Goal: Task Accomplishment & Management: Use online tool/utility

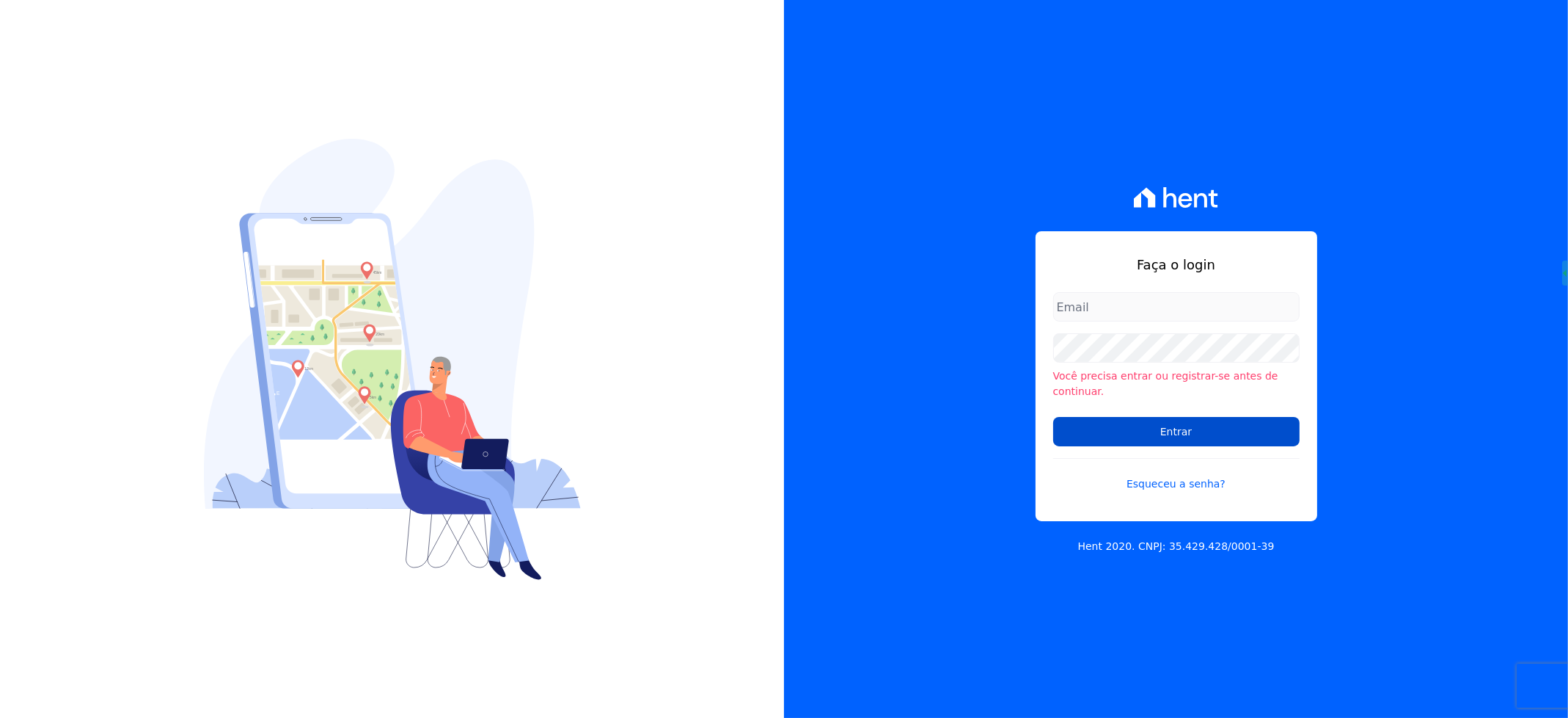
type input "[EMAIL_ADDRESS][DOMAIN_NAME]"
click at [1165, 427] on input "Entrar" at bounding box center [1176, 432] width 246 height 30
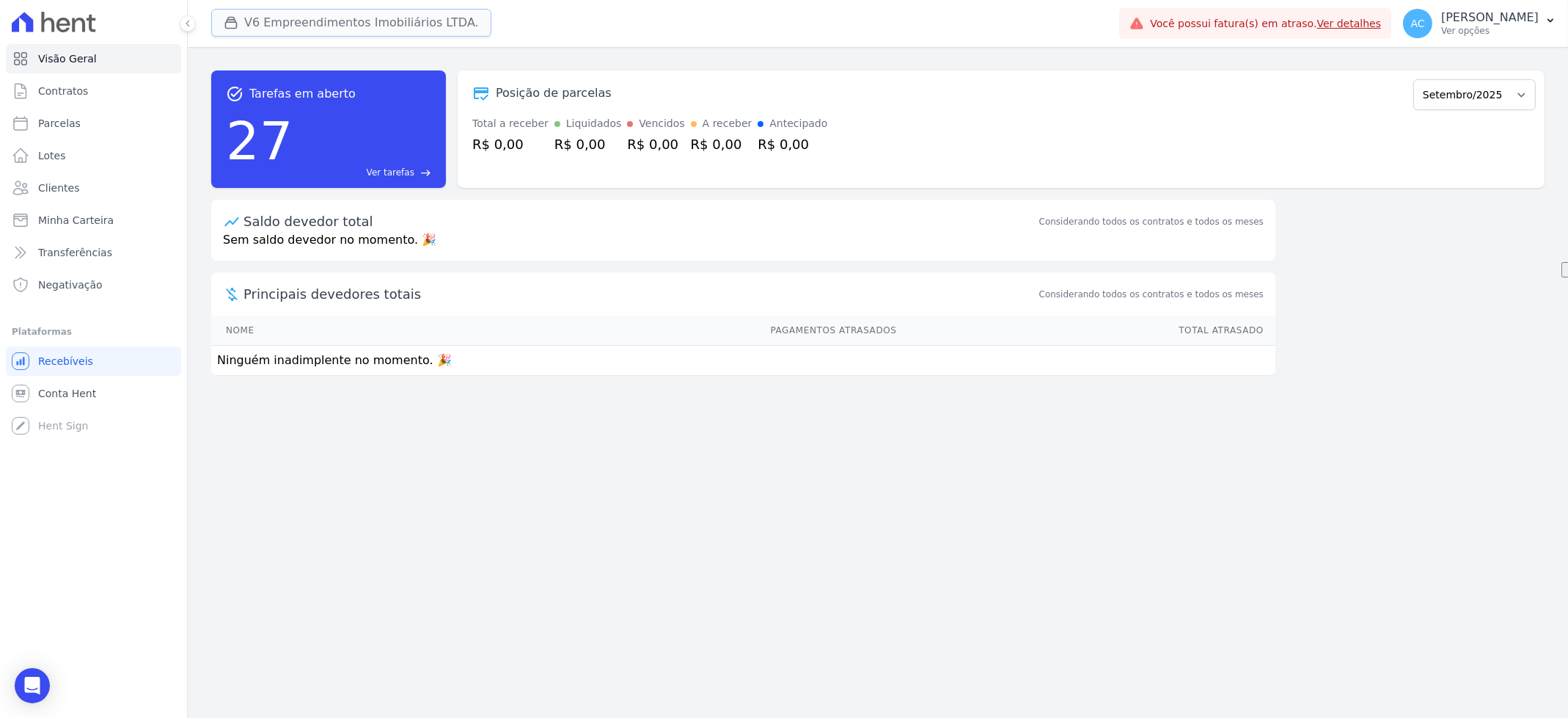
drag, startPoint x: 269, startPoint y: 24, endPoint x: 276, endPoint y: 110, distance: 86.3
click at [270, 24] on button "V6 Empreendimentos Imobiliários LTDA." at bounding box center [351, 23] width 280 height 28
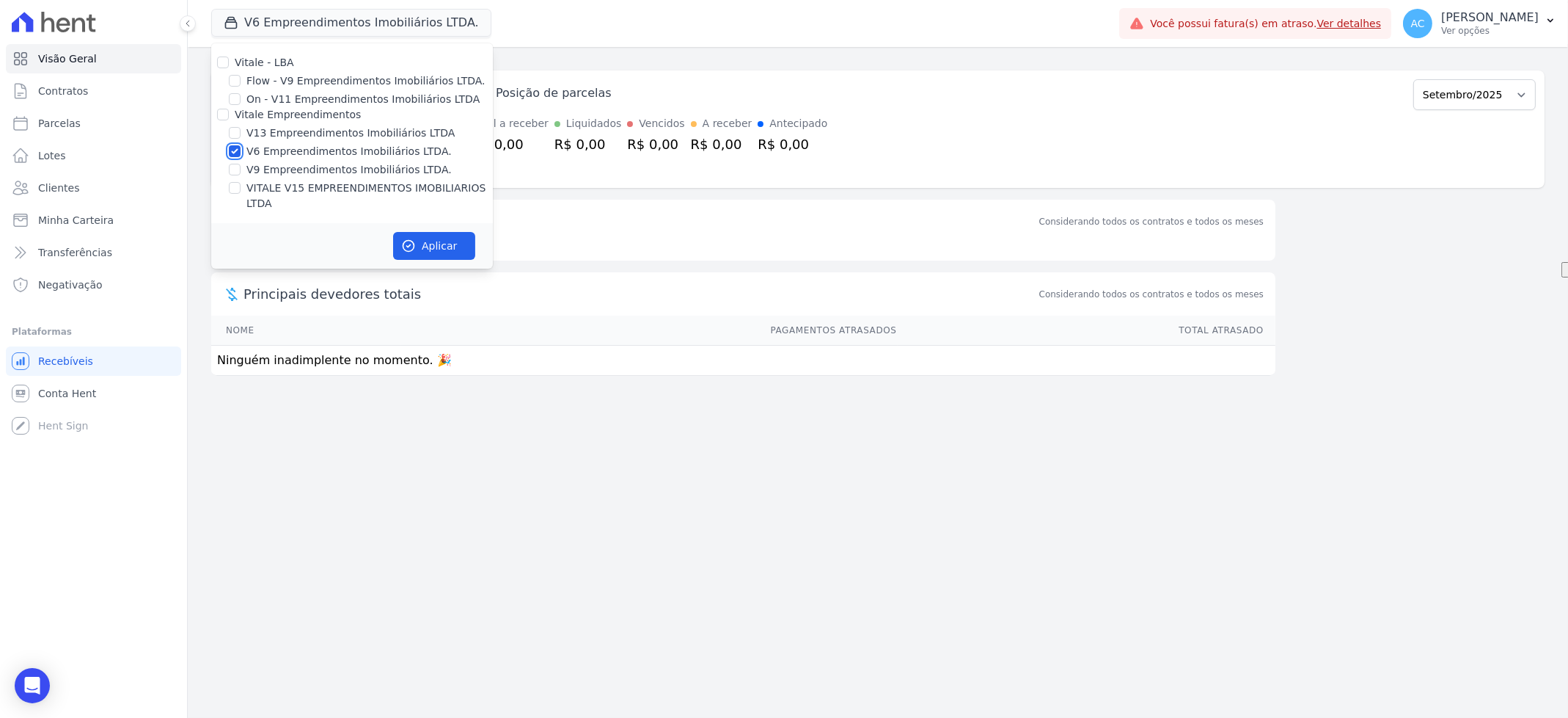
drag, startPoint x: 232, startPoint y: 153, endPoint x: 242, endPoint y: 142, distance: 14.9
click at [233, 153] on input "V6 Empreendimentos Imobiliários LTDA." at bounding box center [235, 151] width 12 height 12
checkbox input "false"
click at [232, 127] on input "V13 Empreendimentos Imobiliários LTDA" at bounding box center [235, 133] width 12 height 12
checkbox input "true"
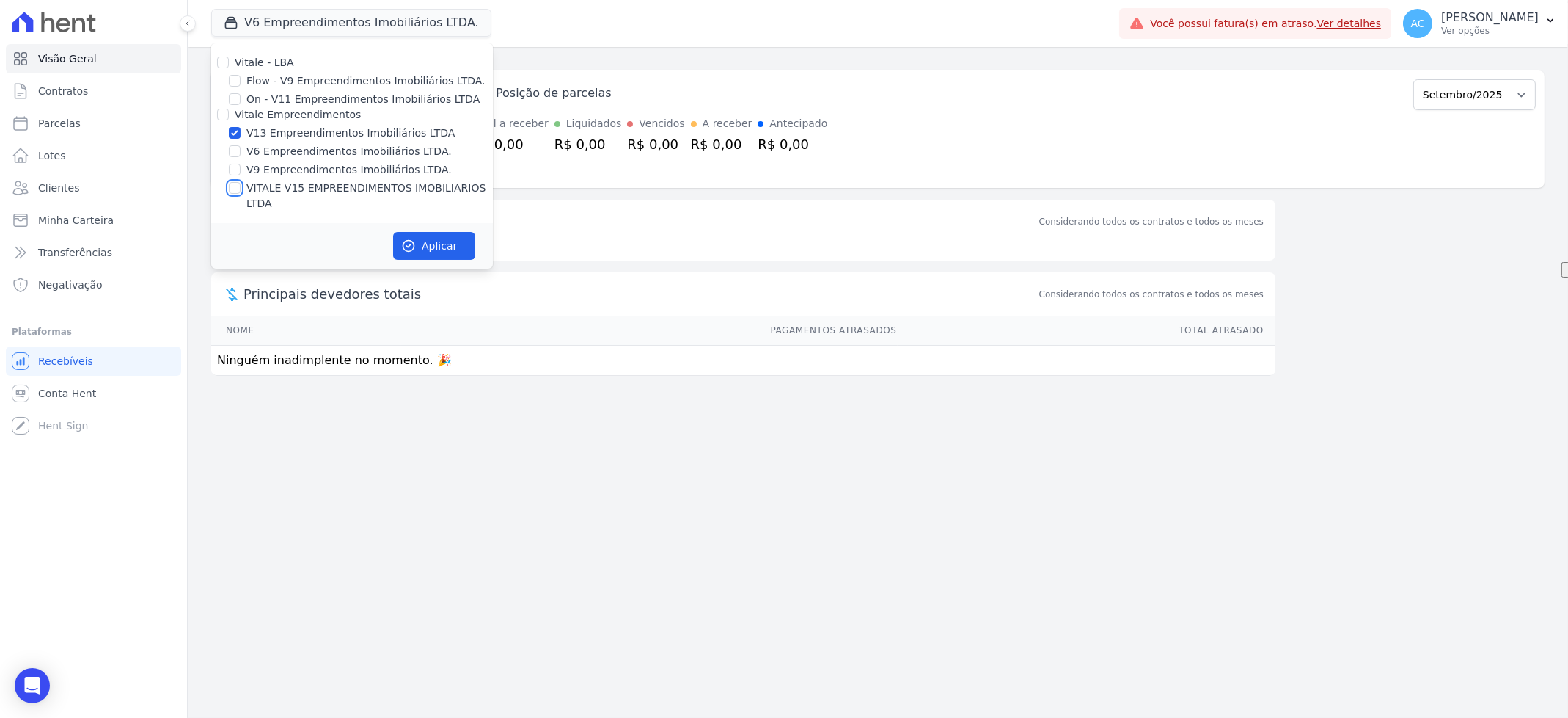
click at [236, 184] on input "VITALE V15 EMPREENDIMENTOS IMOBILIARIOS LTDA" at bounding box center [235, 188] width 12 height 12
checkbox input "true"
click at [421, 232] on button "Aplicar" at bounding box center [434, 246] width 82 height 28
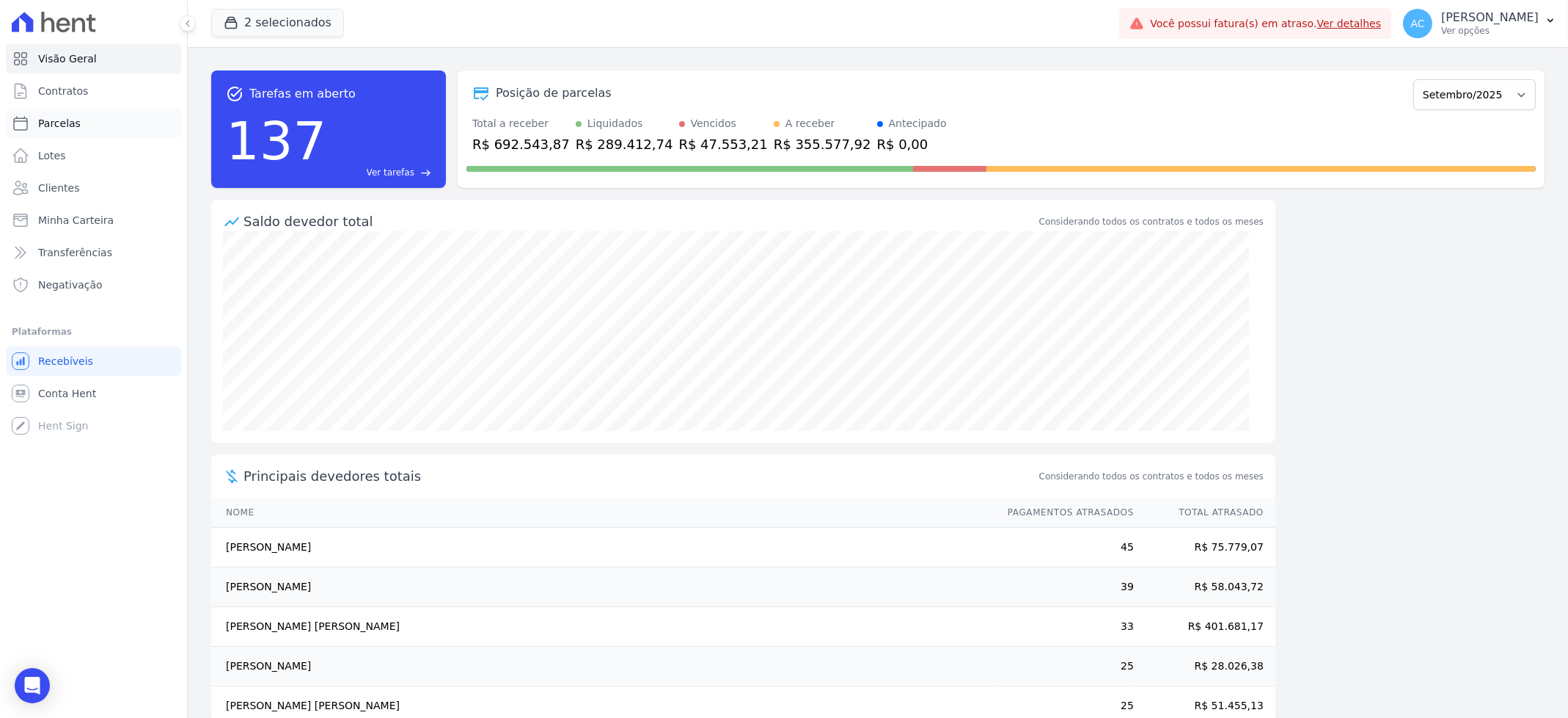
click at [68, 126] on span "Parcelas" at bounding box center [59, 123] width 43 height 15
select select
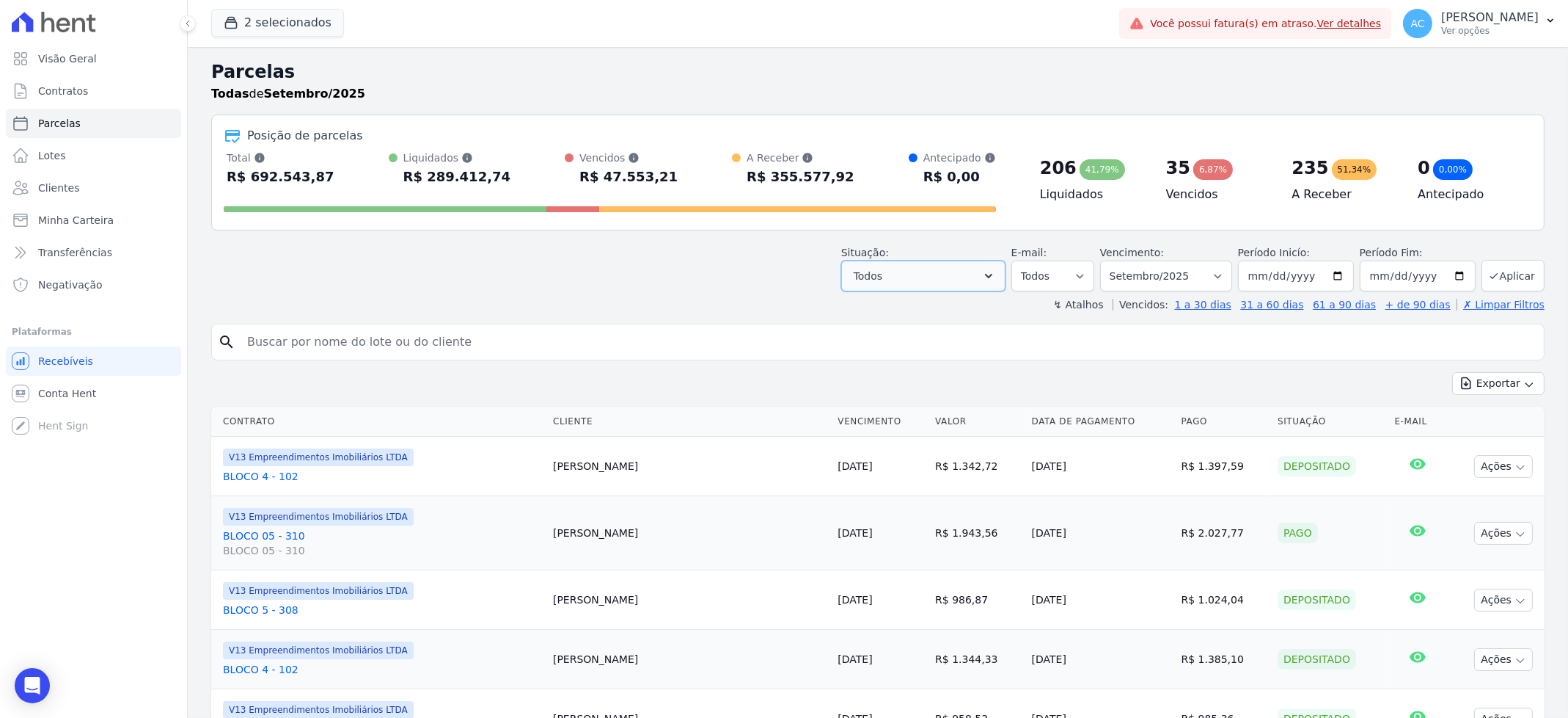
click at [936, 286] on button "Todos" at bounding box center [924, 275] width 165 height 31
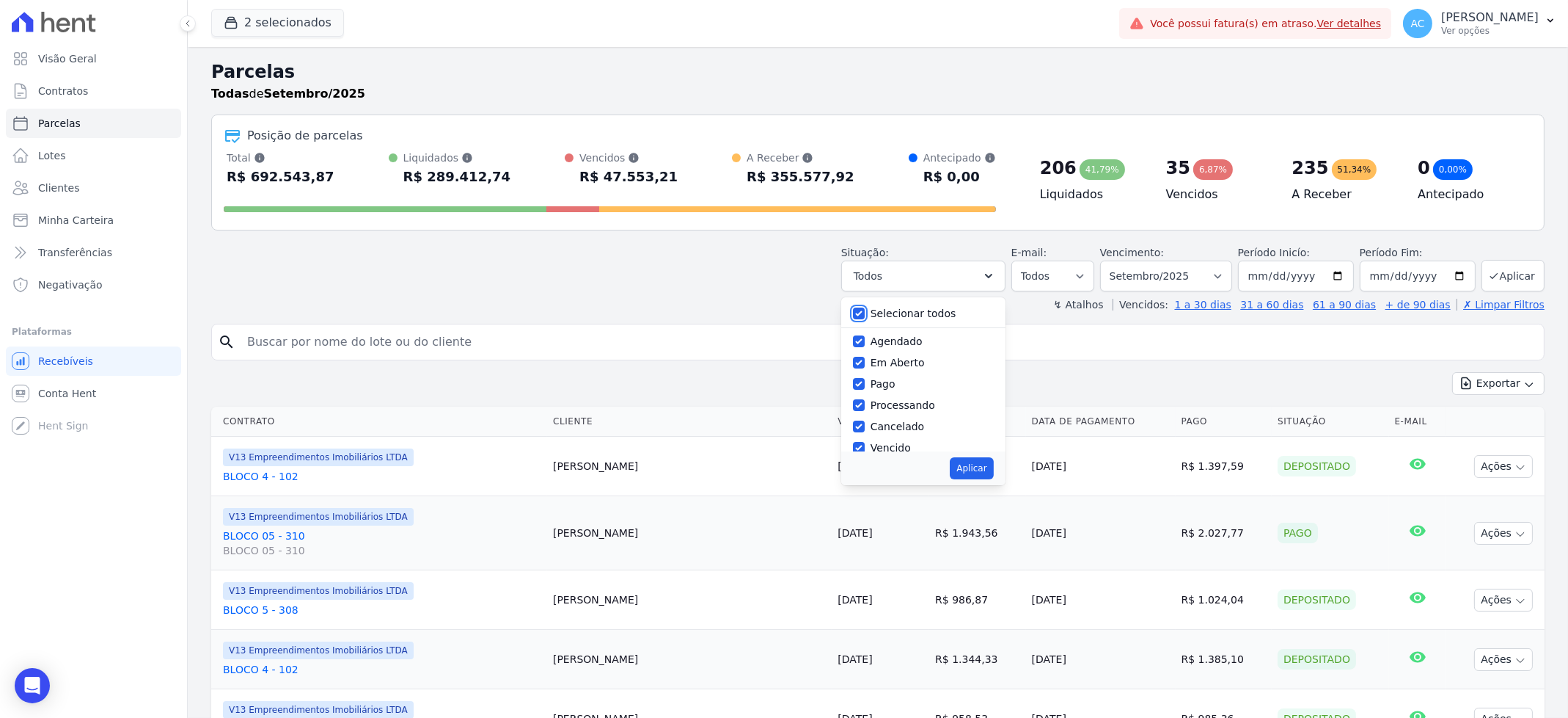
click at [864, 311] on input "Selecionar todos" at bounding box center [859, 314] width 12 height 12
checkbox input "false"
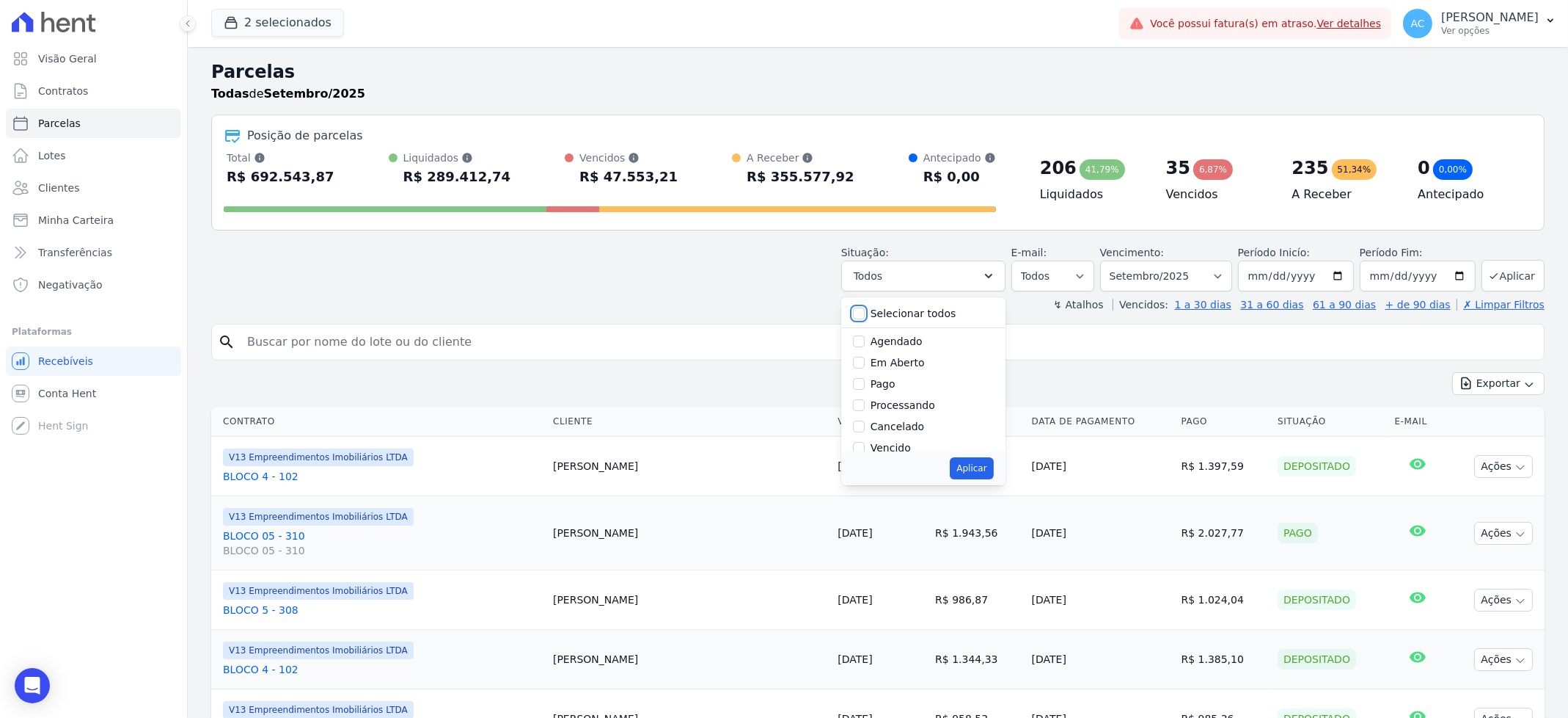
checkbox input "false"
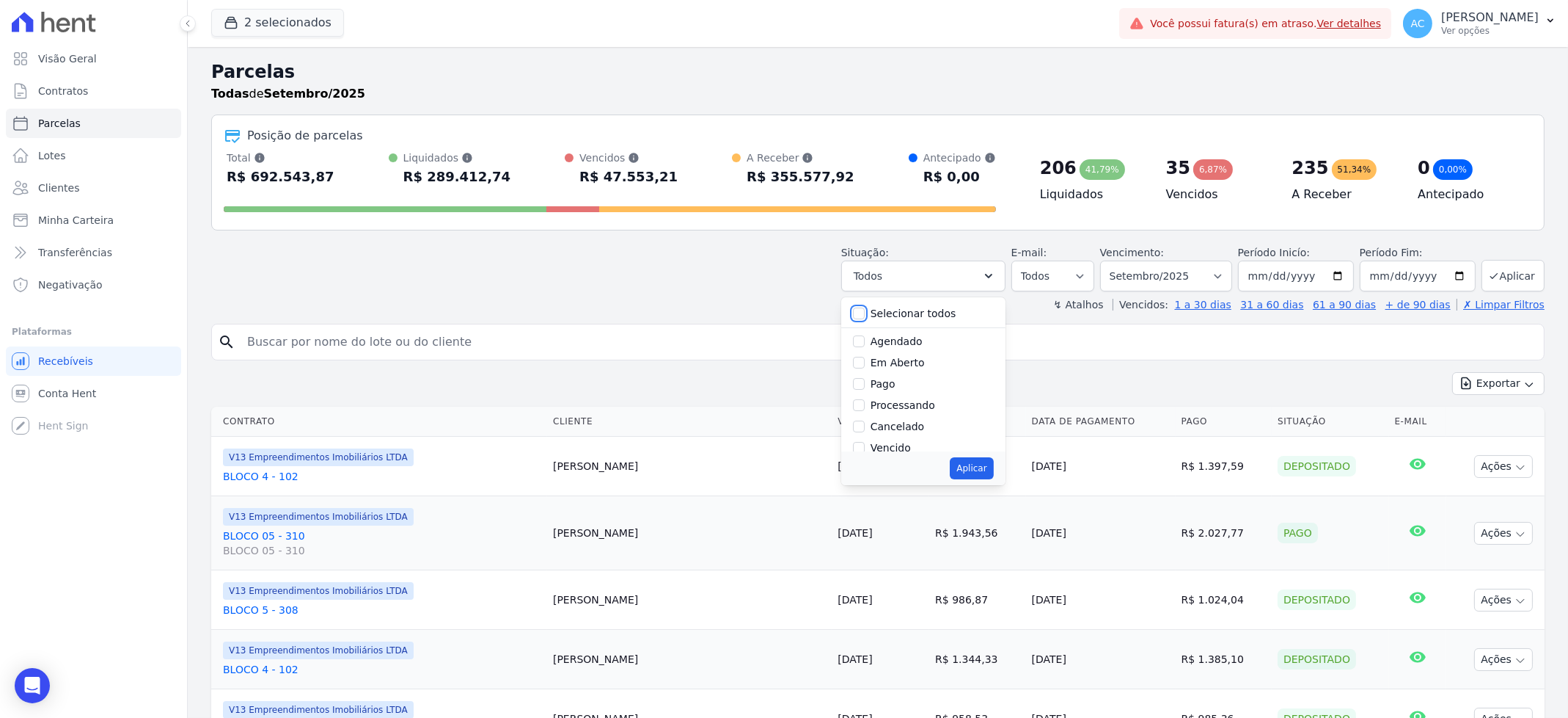
checkbox input "false"
click at [864, 387] on input "Pago" at bounding box center [859, 384] width 12 height 12
checkbox input "true"
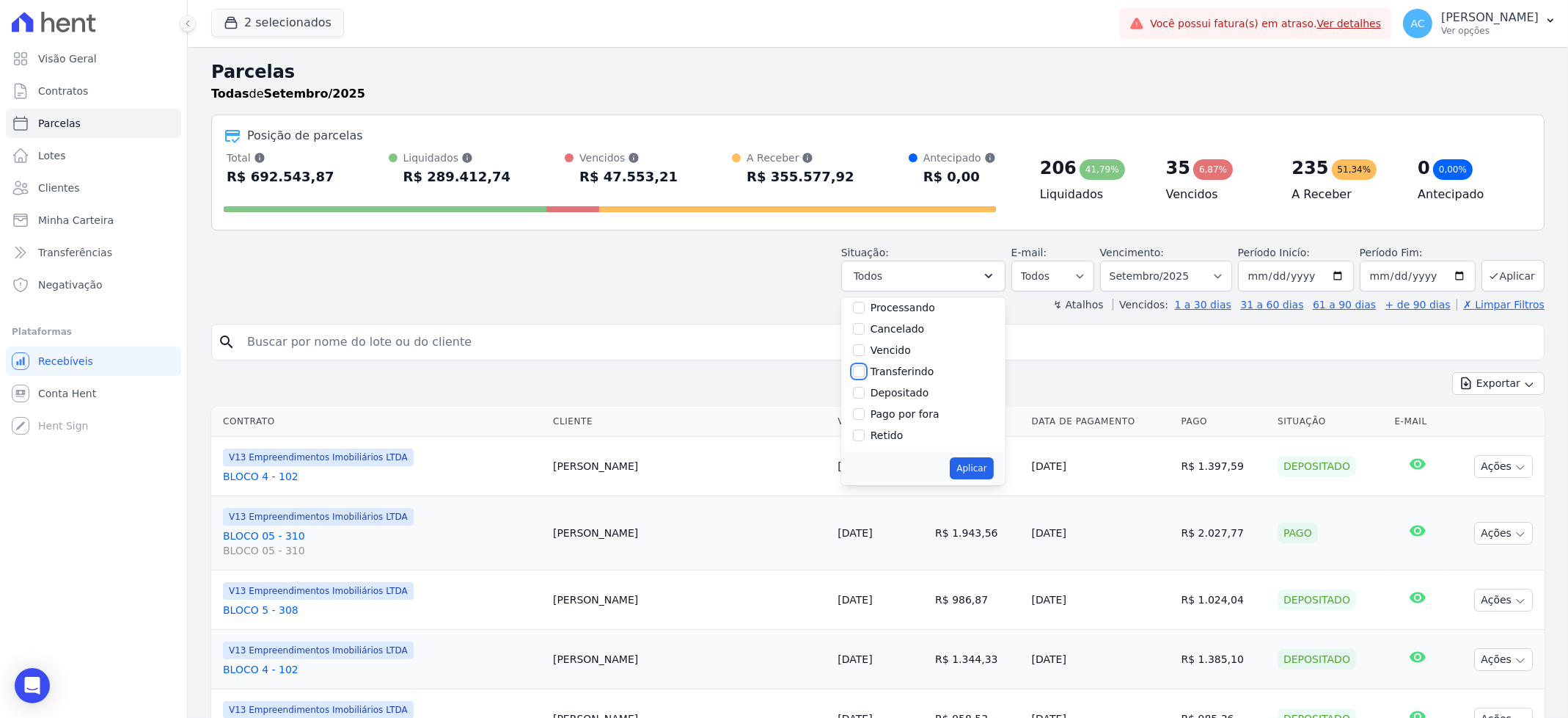
click at [864, 370] on input "Transferindo" at bounding box center [859, 371] width 12 height 12
checkbox input "true"
click at [873, 395] on div "Depositado" at bounding box center [924, 392] width 141 height 21
click at [864, 392] on input "Depositado" at bounding box center [859, 393] width 12 height 12
checkbox input "true"
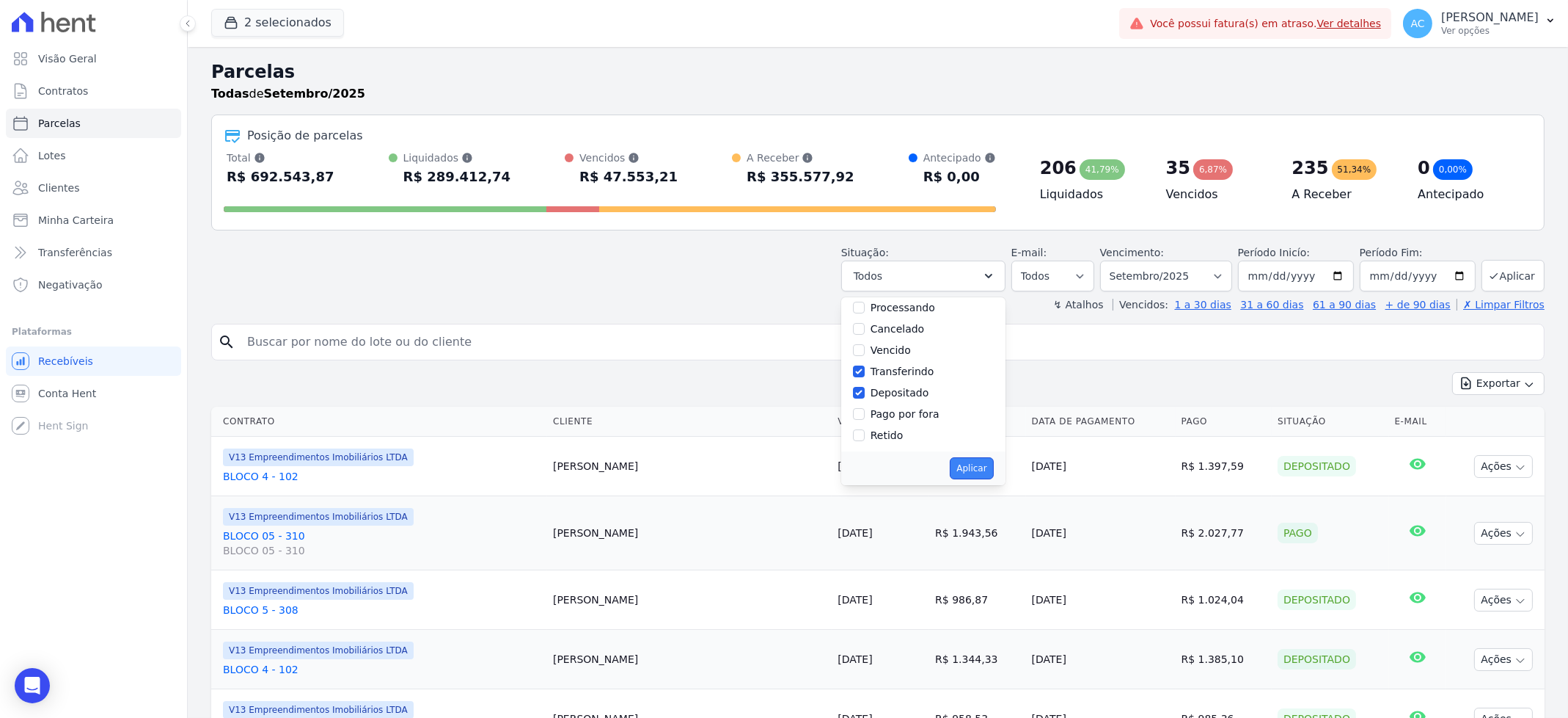
click at [972, 472] on button "Aplicar" at bounding box center [972, 468] width 44 height 22
select select "paid"
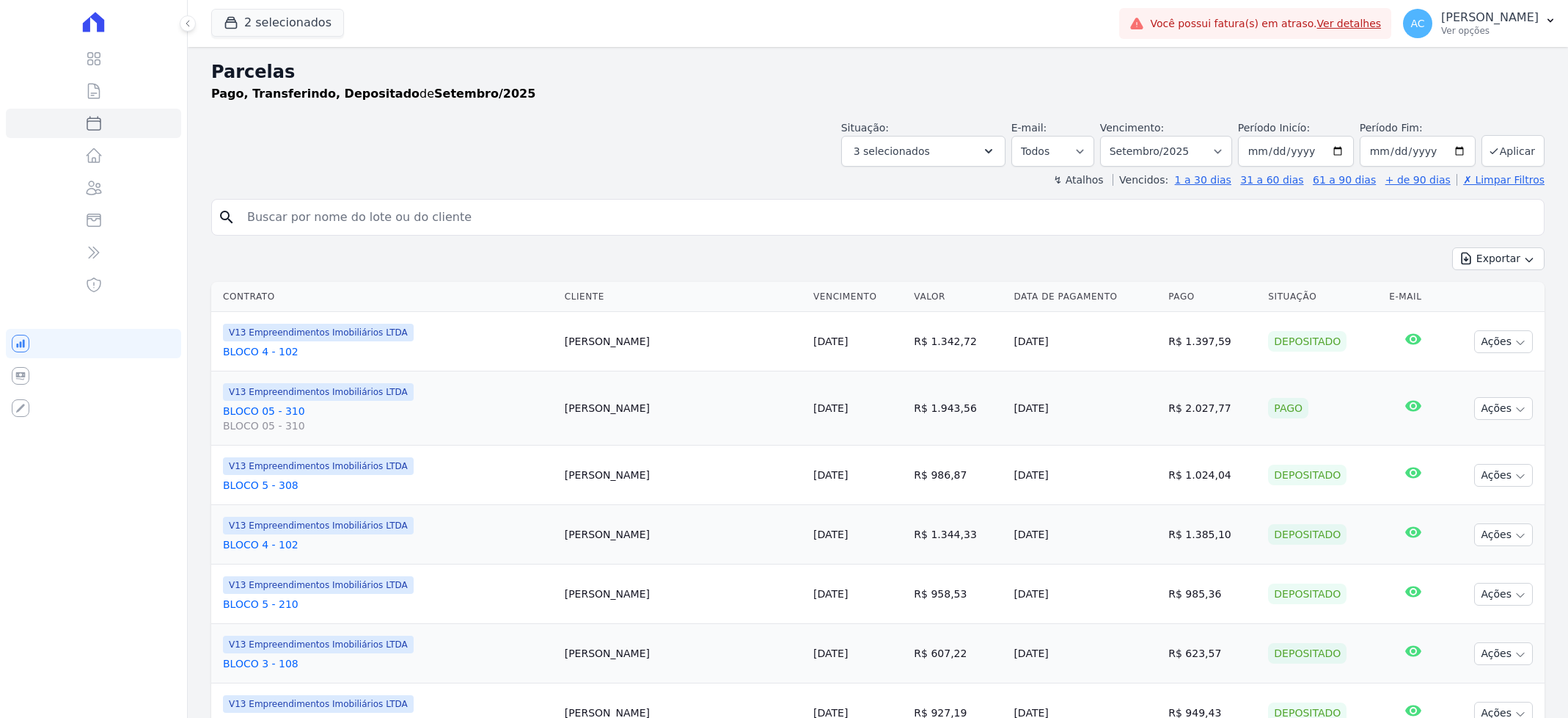
select select
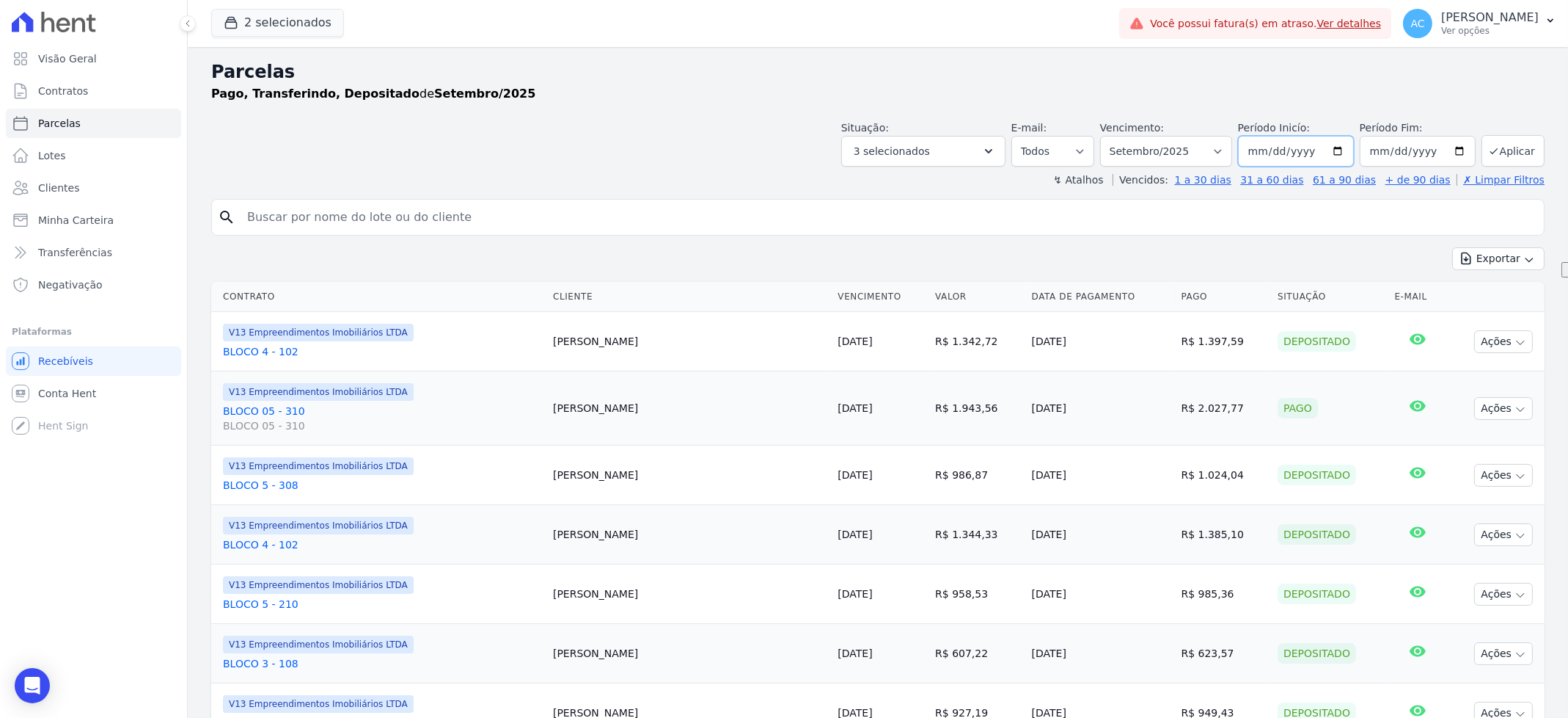
click at [1255, 153] on input "2025-09-01" at bounding box center [1296, 151] width 116 height 31
type input "2024-10-01"
click at [1522, 142] on button "Aplicar" at bounding box center [1513, 151] width 64 height 32
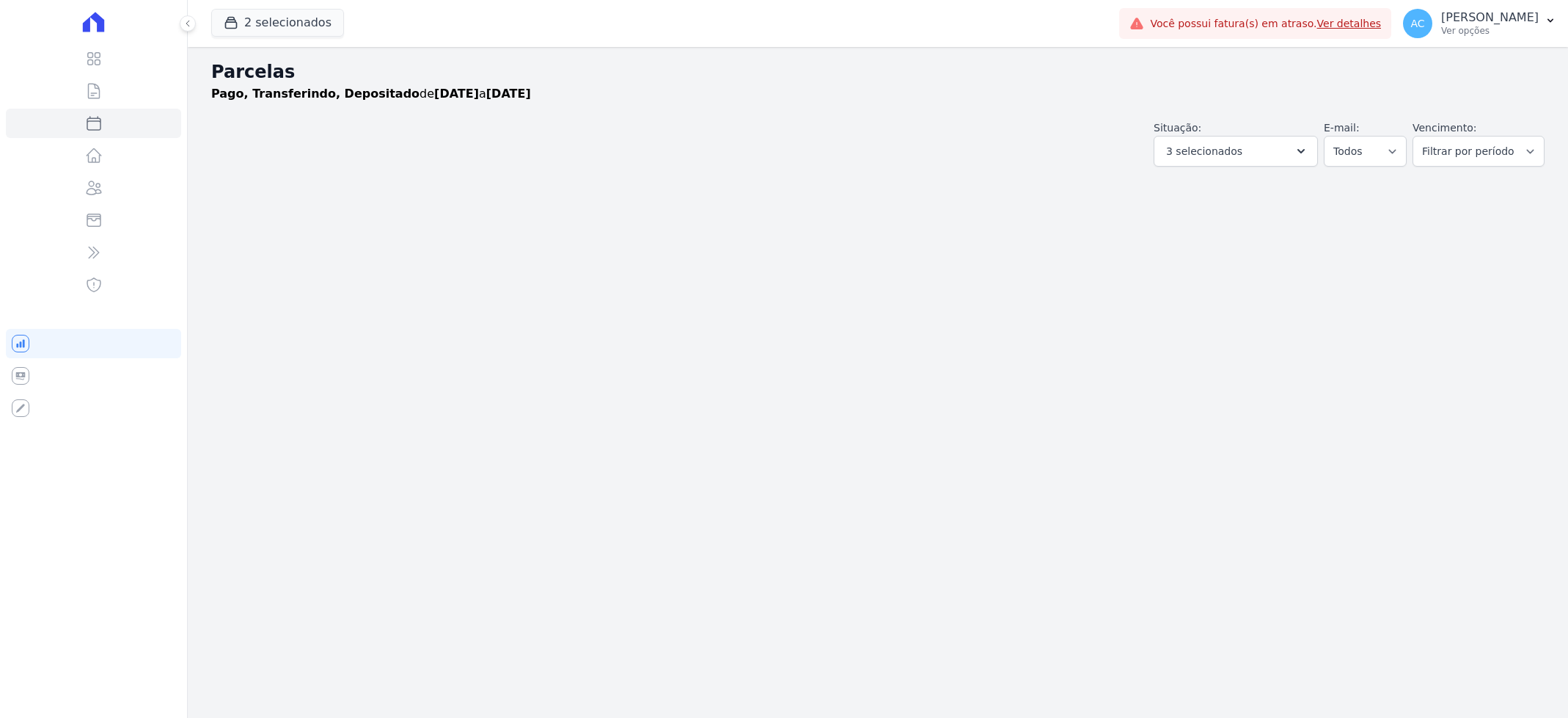
select select
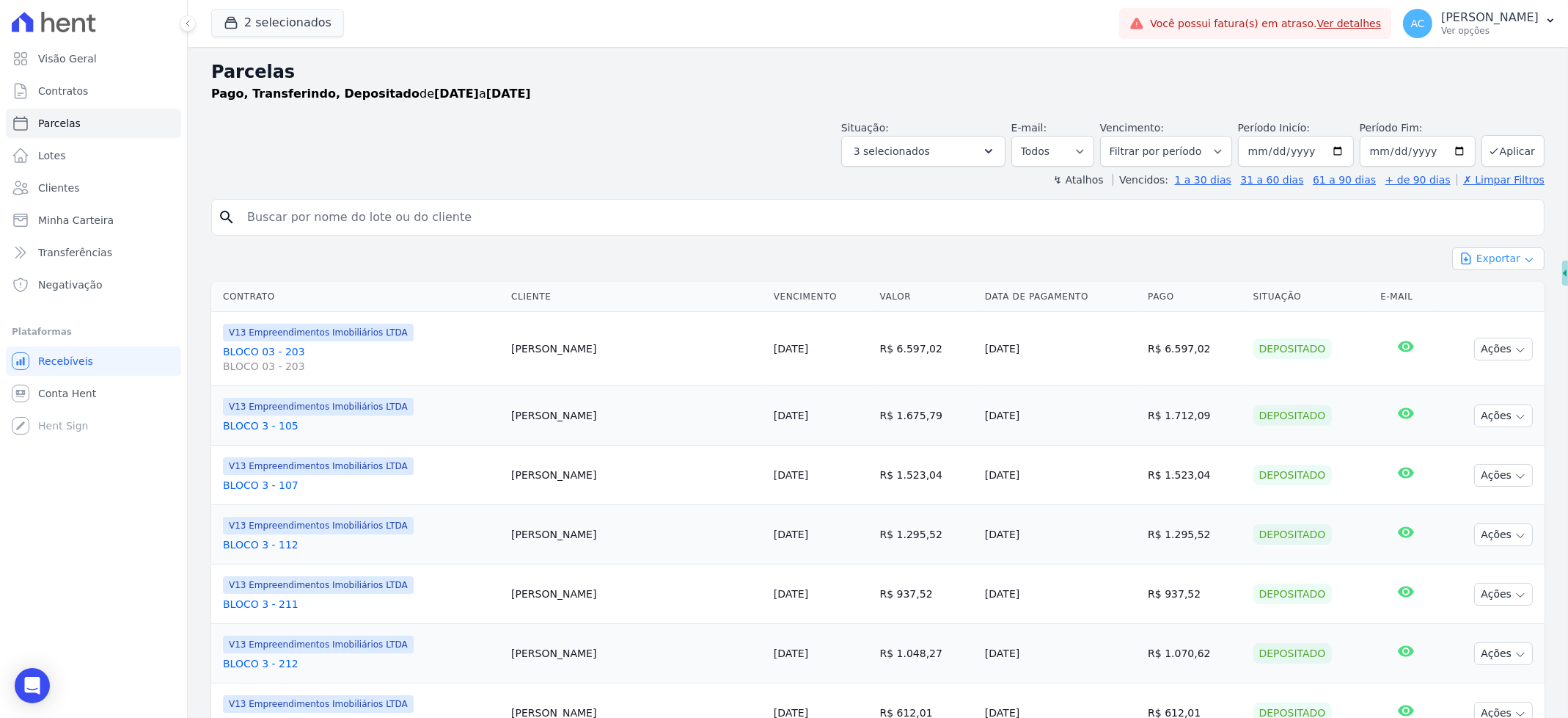
click at [1523, 264] on icon "button" at bounding box center [1529, 260] width 12 height 12
click at [1496, 323] on span "Exportar CSV" at bounding box center [1497, 318] width 77 height 15
click at [289, 7] on div "2 selecionados Vitale - LBA Flow - V9 Empreendimentos Imobiliários LTDA. On - V…" at bounding box center [662, 23] width 902 height 49
click at [292, 16] on button "2 selecionados" at bounding box center [278, 23] width 133 height 28
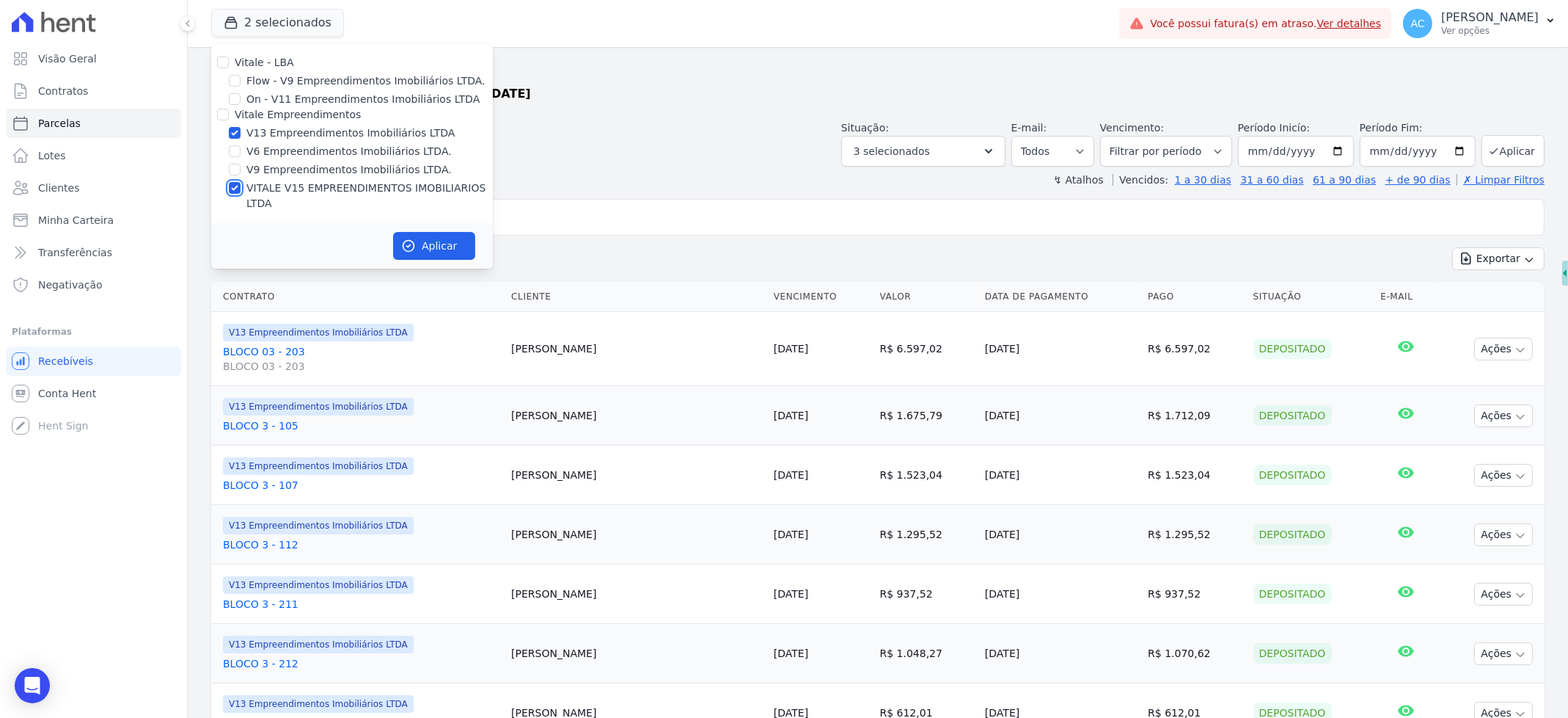
click at [237, 189] on input "VITALE V15 EMPREENDIMENTOS IMOBILIARIOS LTDA" at bounding box center [235, 188] width 12 height 12
checkbox input "false"
click at [415, 238] on icon "button" at bounding box center [408, 245] width 15 height 15
select select
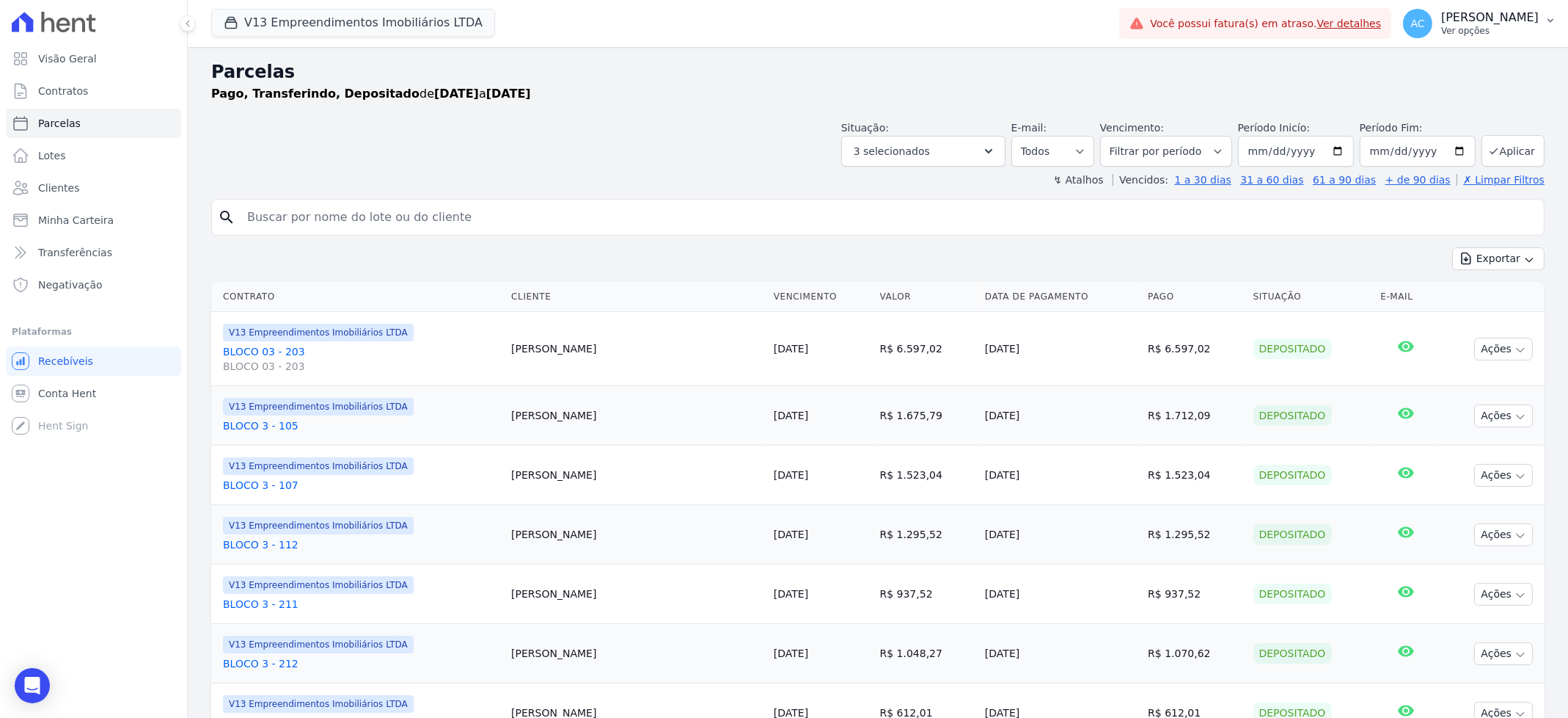
click at [1475, 25] on p "Ver opções" at bounding box center [1490, 31] width 97 height 12
click at [1522, 16] on p "Anderson Cruz" at bounding box center [1490, 17] width 97 height 15
click at [1461, 124] on link "Importar remessas" at bounding box center [1474, 129] width 188 height 27
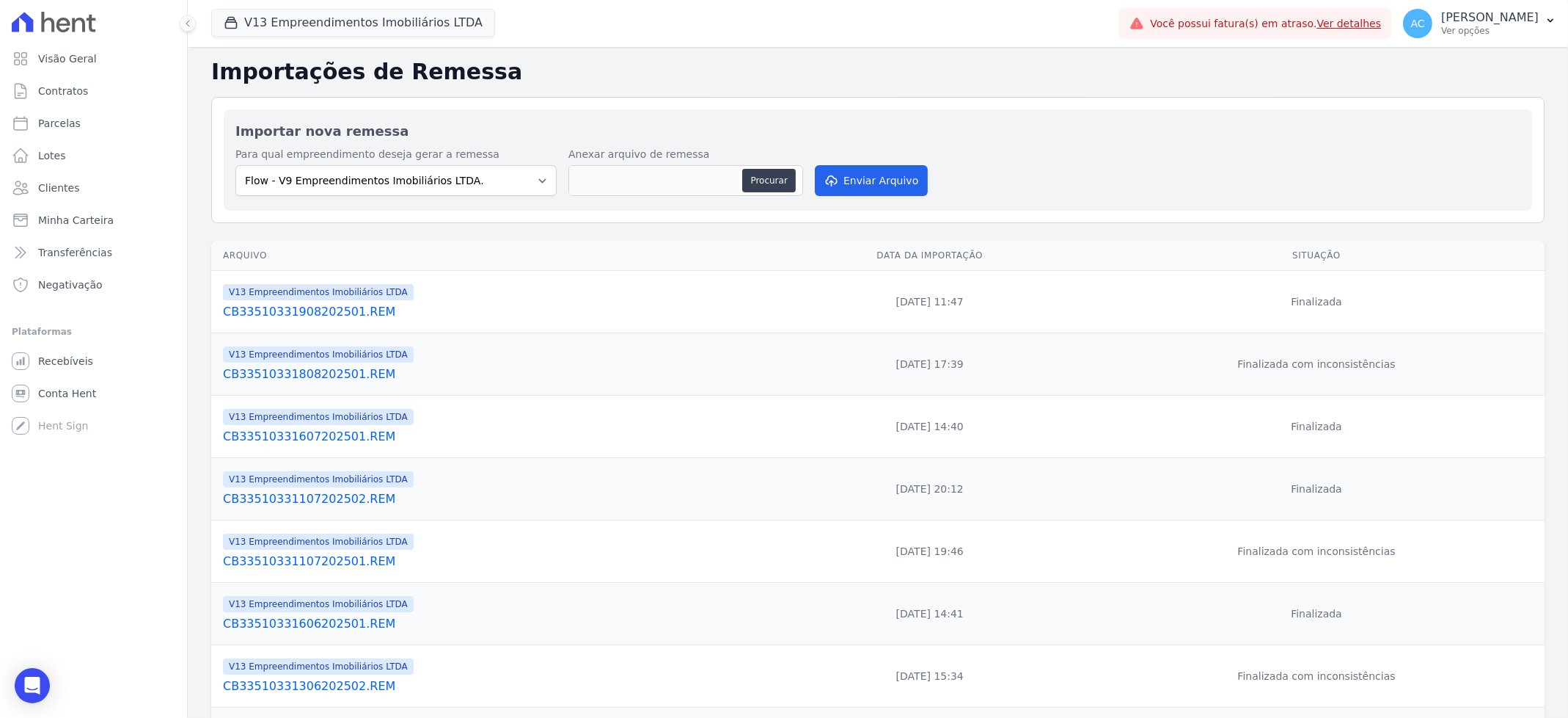
click at [352, 314] on link "CB33510331908202501.REM" at bounding box center [494, 312] width 542 height 18
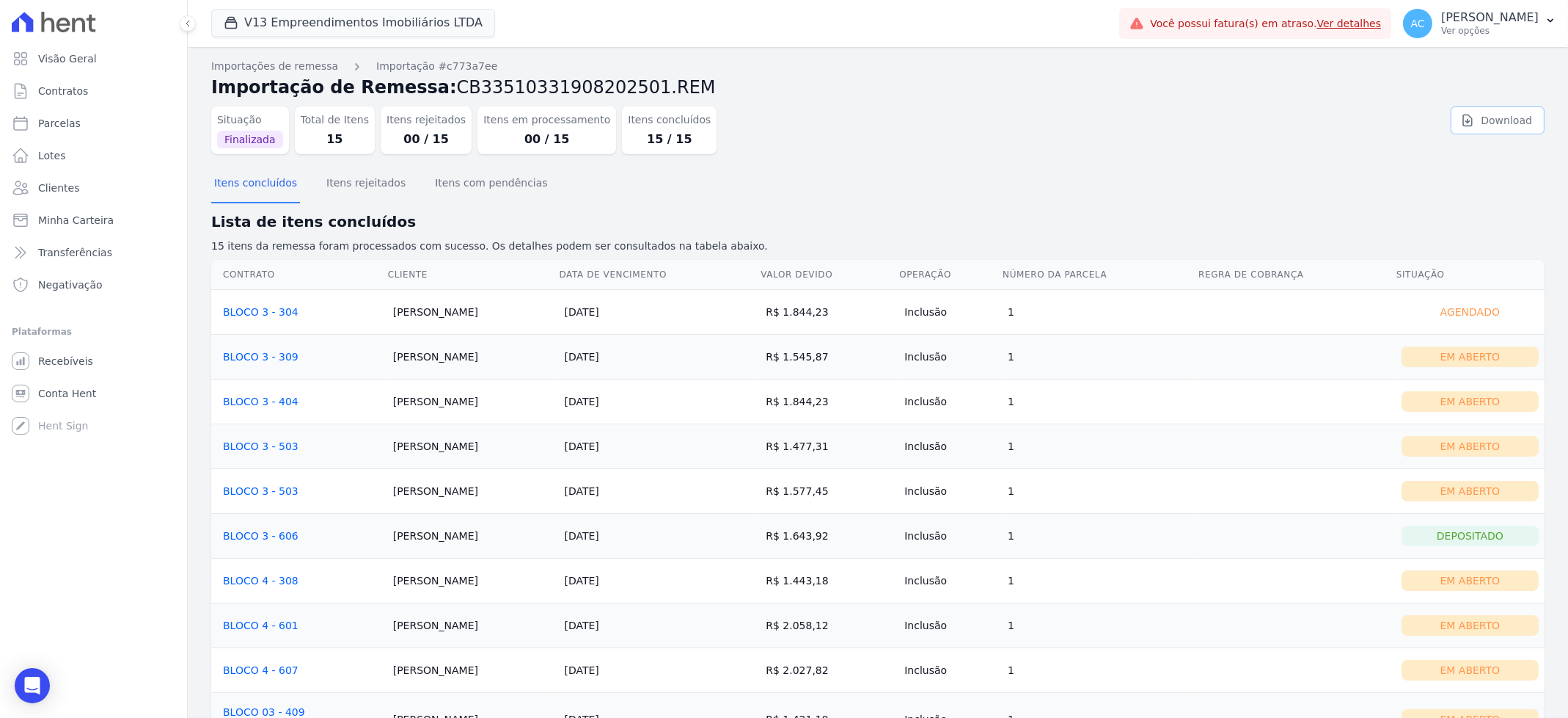
click at [1464, 125] on icon at bounding box center [1468, 120] width 9 height 11
